Goal: Information Seeking & Learning: Learn about a topic

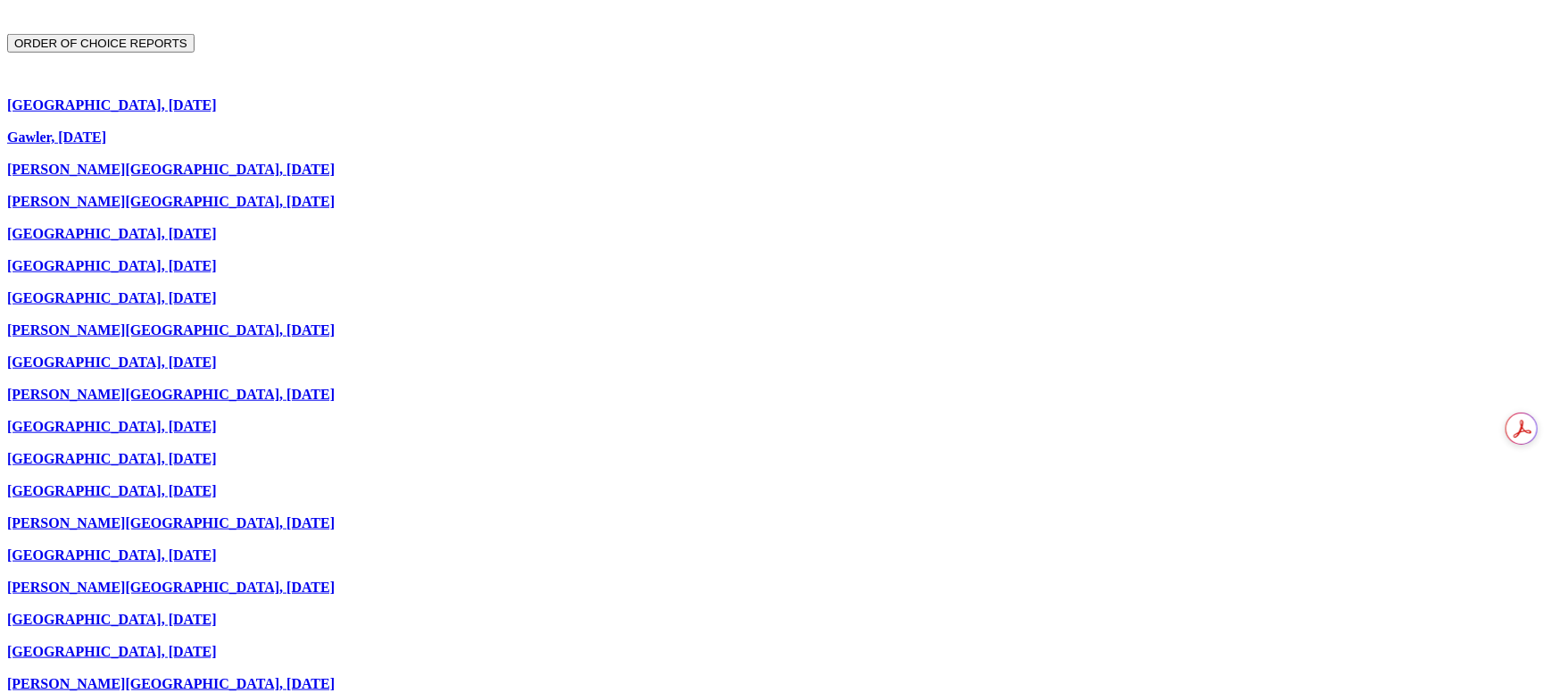
scroll to position [803, 0]
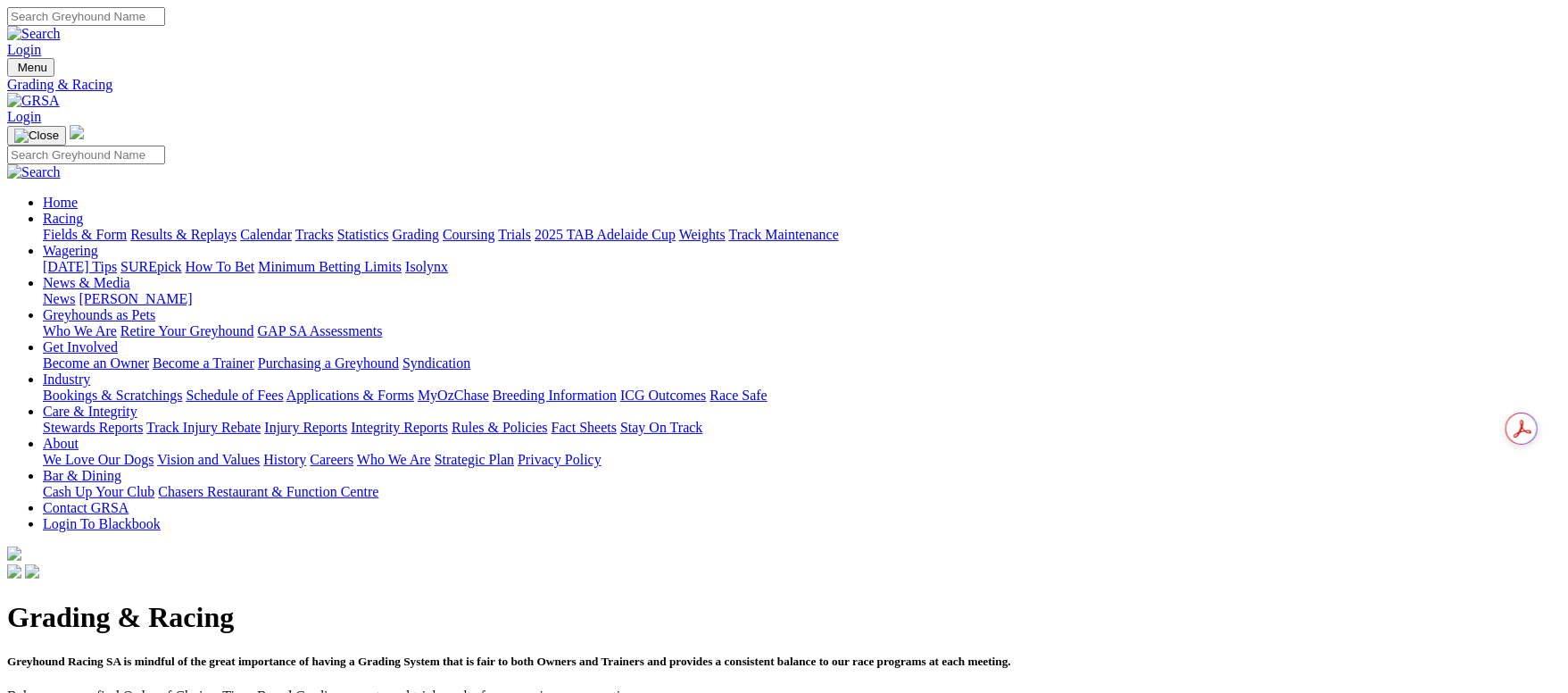
drag, startPoint x: 600, startPoint y: 588, endPoint x: 587, endPoint y: 581, distance: 14.8
click at [617, 388] on link "Breeding Information" at bounding box center [554, 395] width 124 height 15
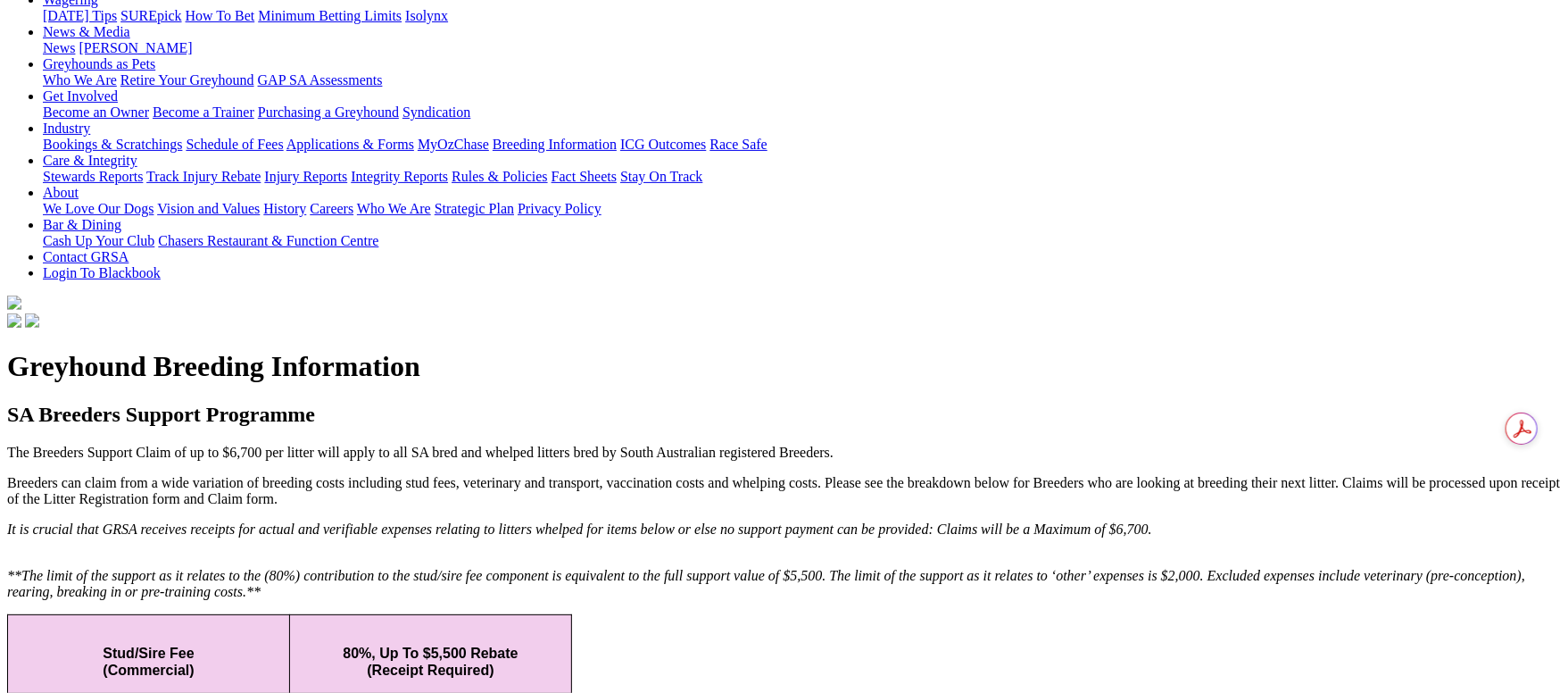
scroll to position [246, 0]
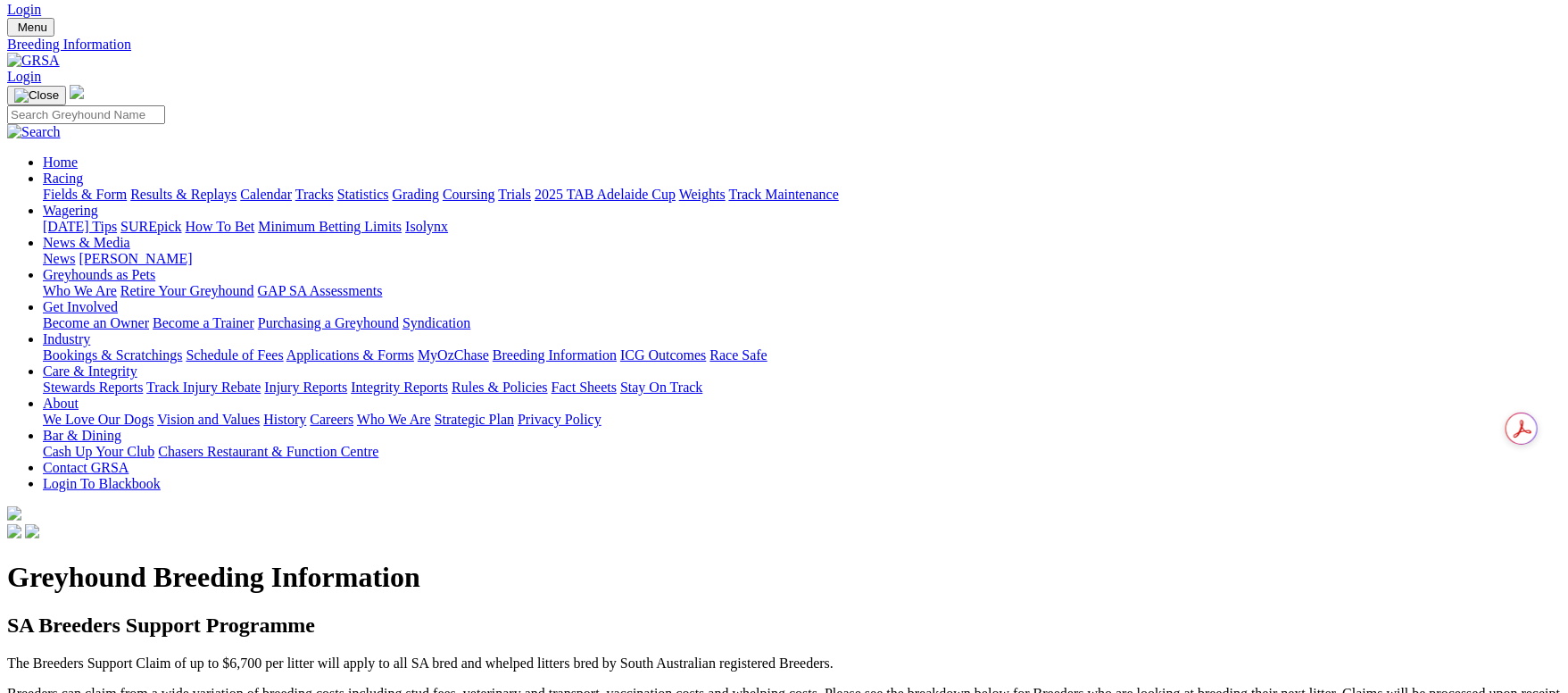
scroll to position [0, 0]
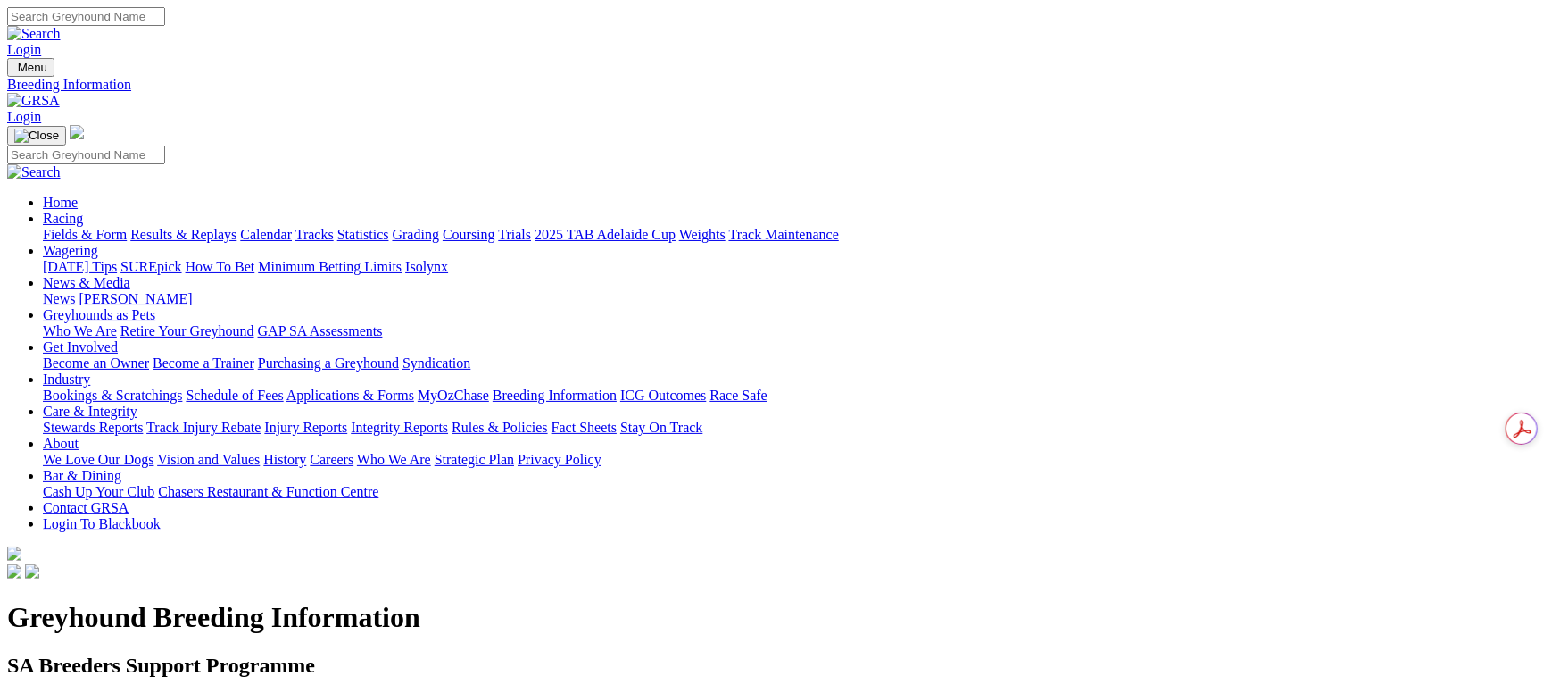
click at [83, 211] on link "Racing" at bounding box center [62, 218] width 40 height 15
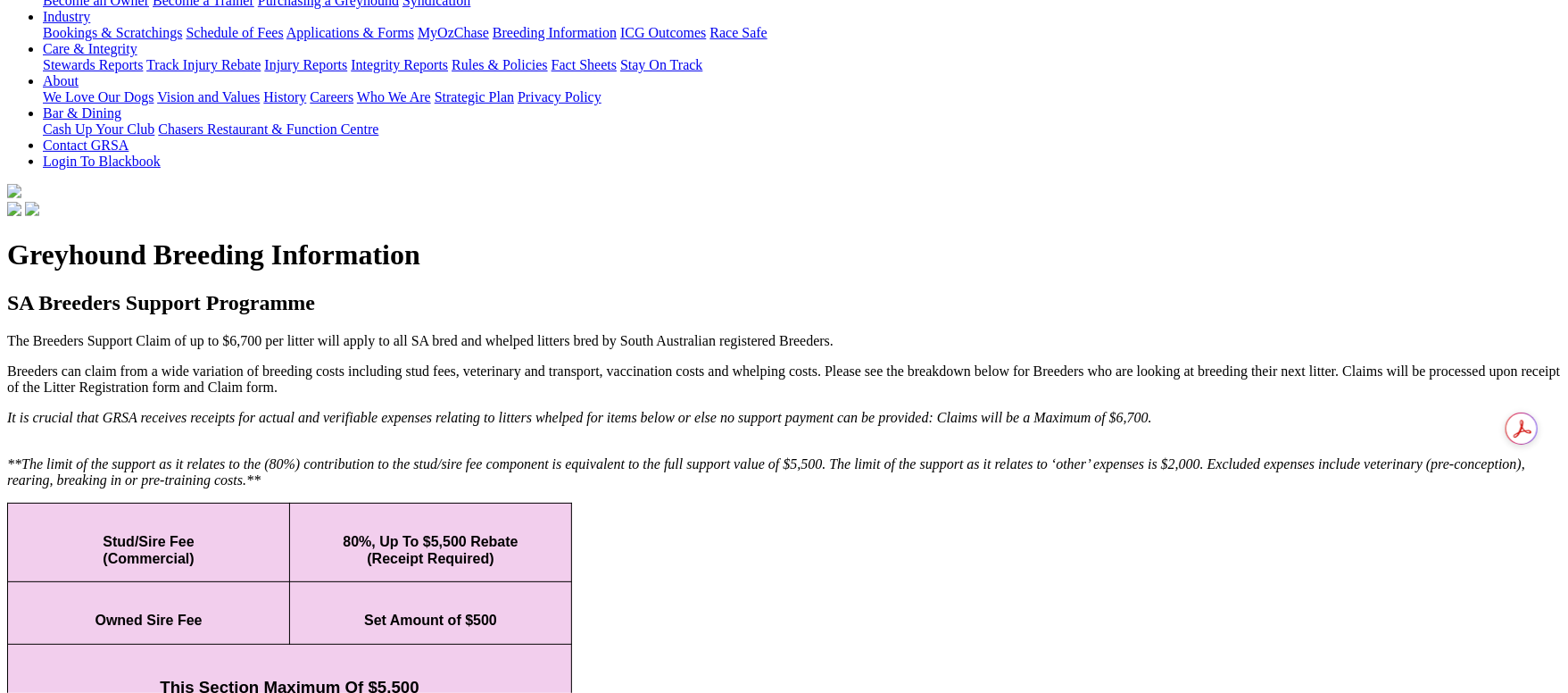
scroll to position [401, 0]
